Goal: Task Accomplishment & Management: Manage account settings

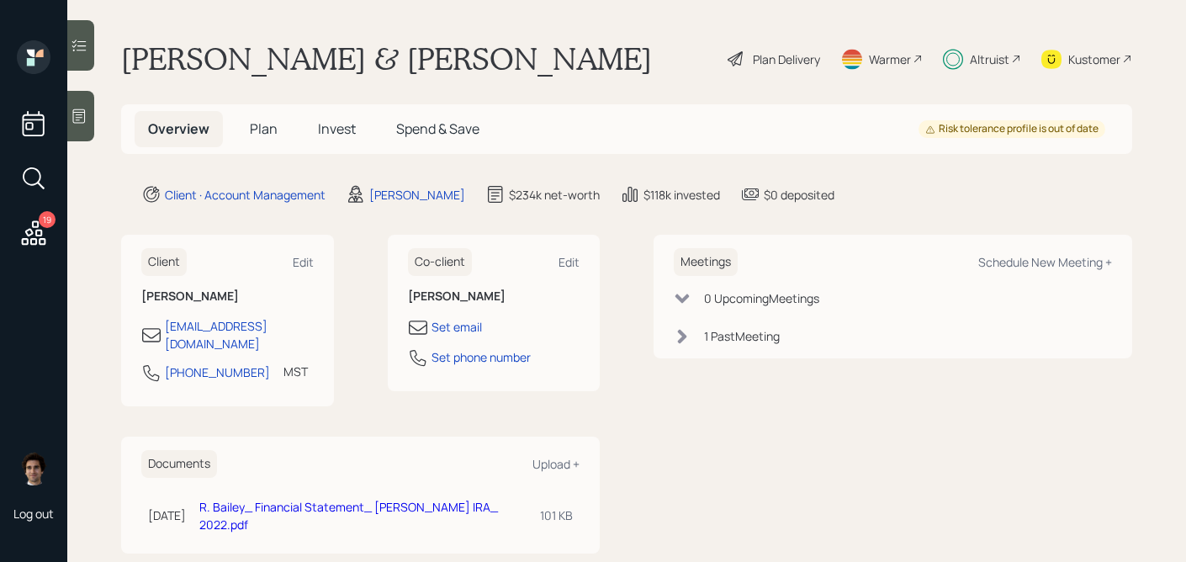
click at [1077, 58] on div "Kustomer" at bounding box center [1095, 59] width 52 height 18
click at [311, 136] on h5 "Invest" at bounding box center [337, 129] width 65 height 36
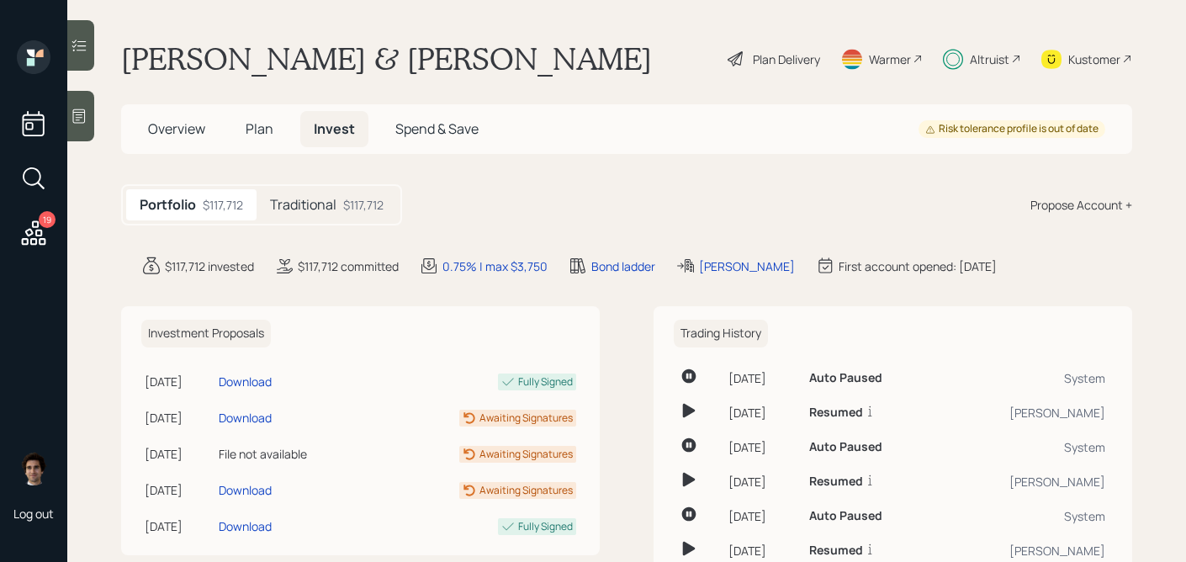
scroll to position [129, 0]
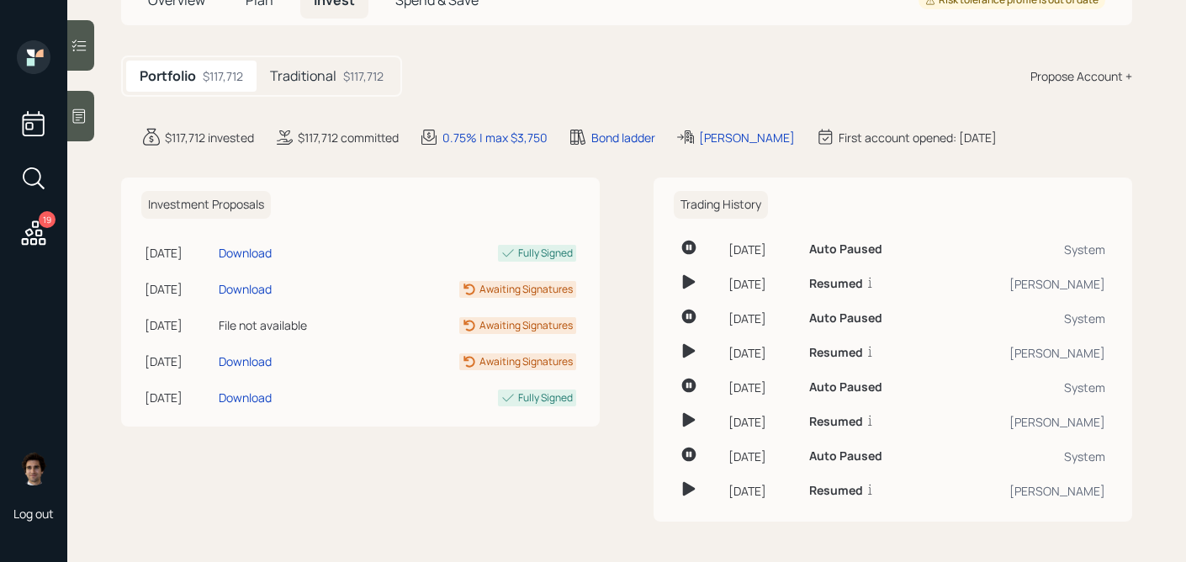
click at [336, 68] on h5 "Traditional" at bounding box center [303, 76] width 66 height 16
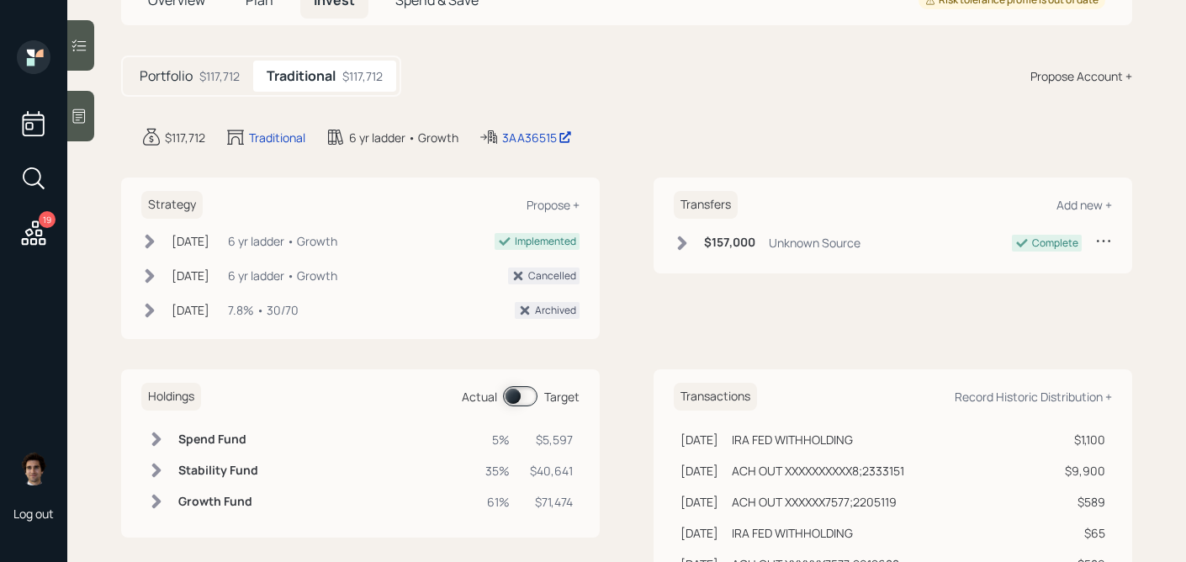
click at [526, 397] on span at bounding box center [520, 396] width 34 height 20
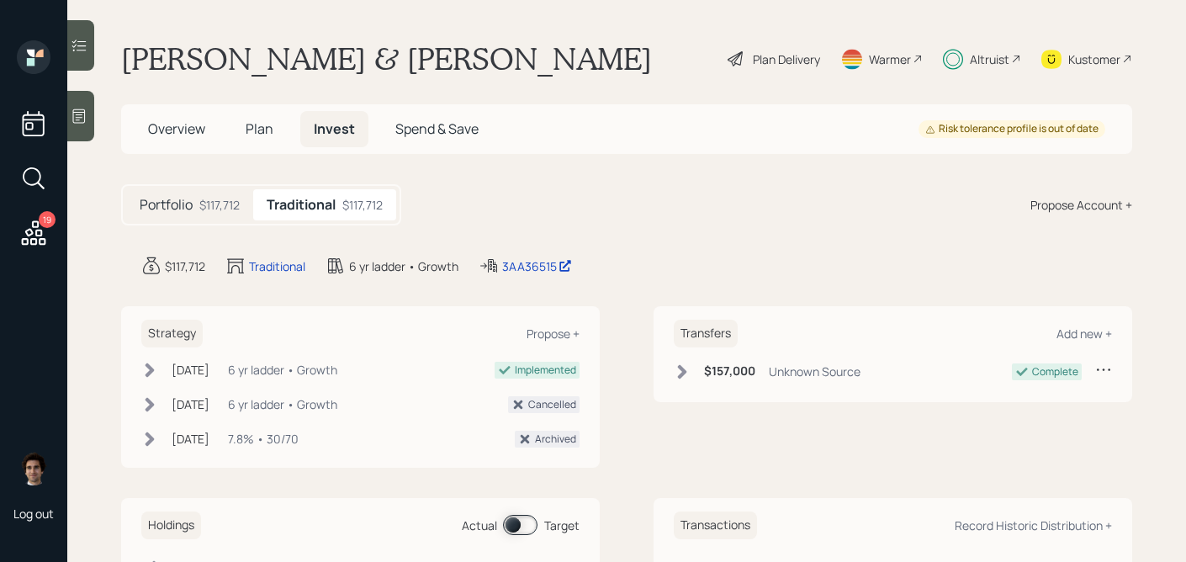
click at [977, 66] on div "Altruist" at bounding box center [990, 59] width 40 height 18
